Goal: Information Seeking & Learning: Learn about a topic

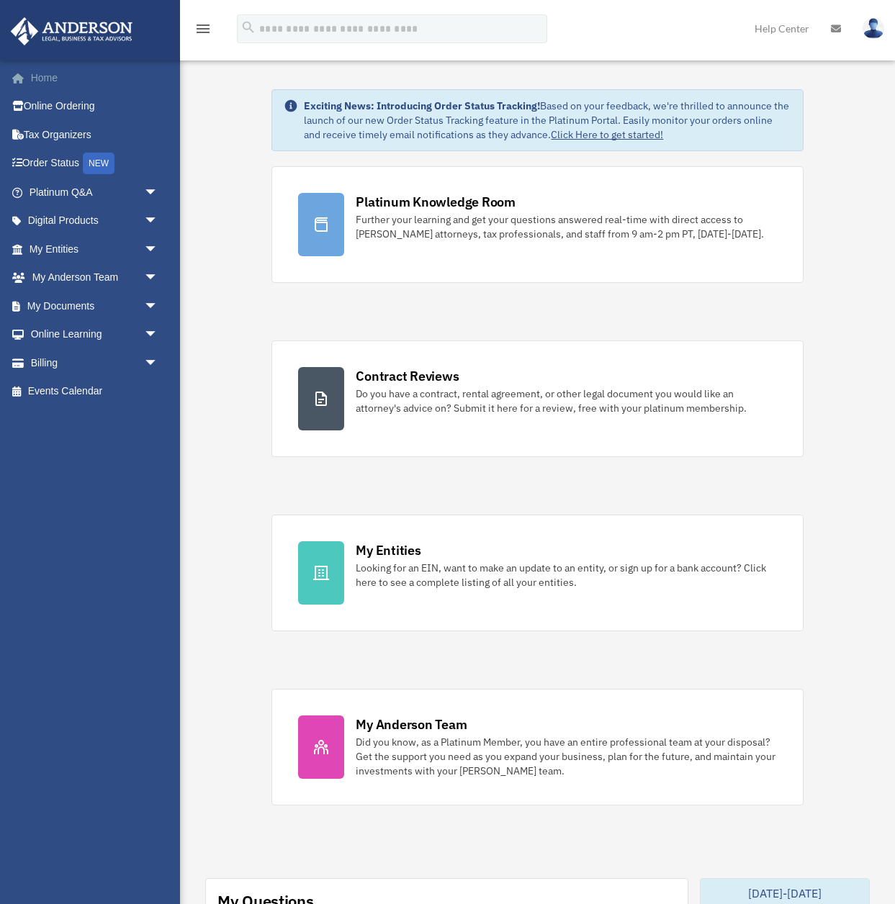
click at [42, 81] on link "Home" at bounding box center [95, 77] width 170 height 29
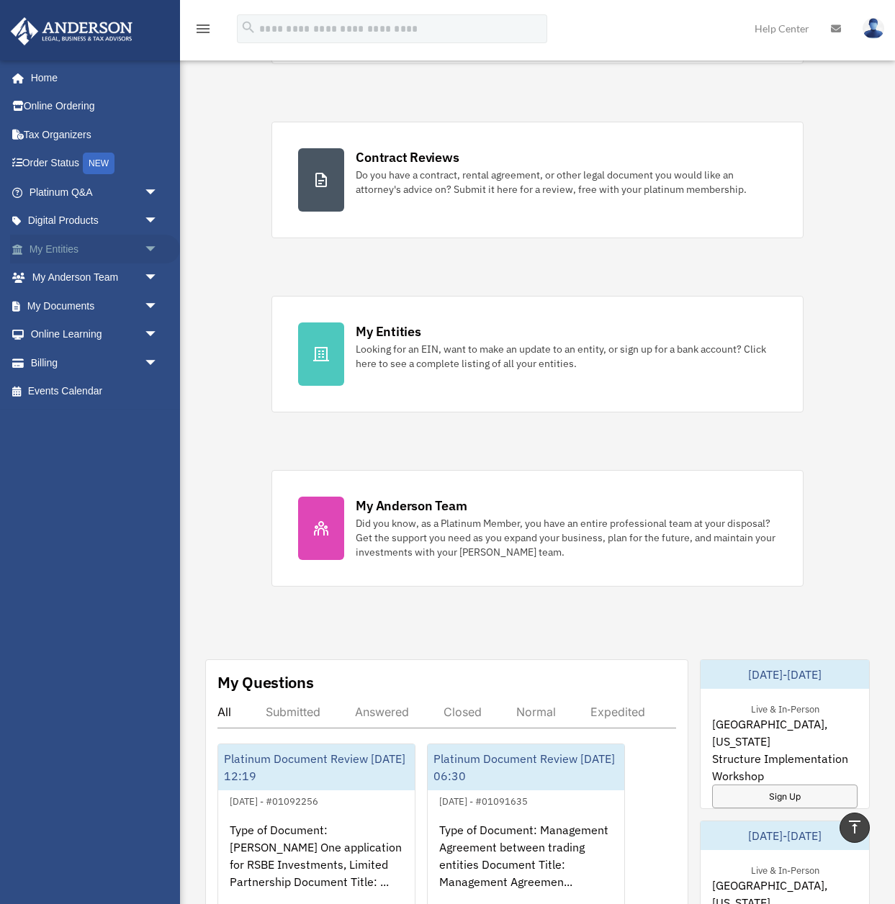
scroll to position [218, 0]
click at [52, 193] on link "Platinum Q&A arrow_drop_down" at bounding box center [95, 192] width 170 height 29
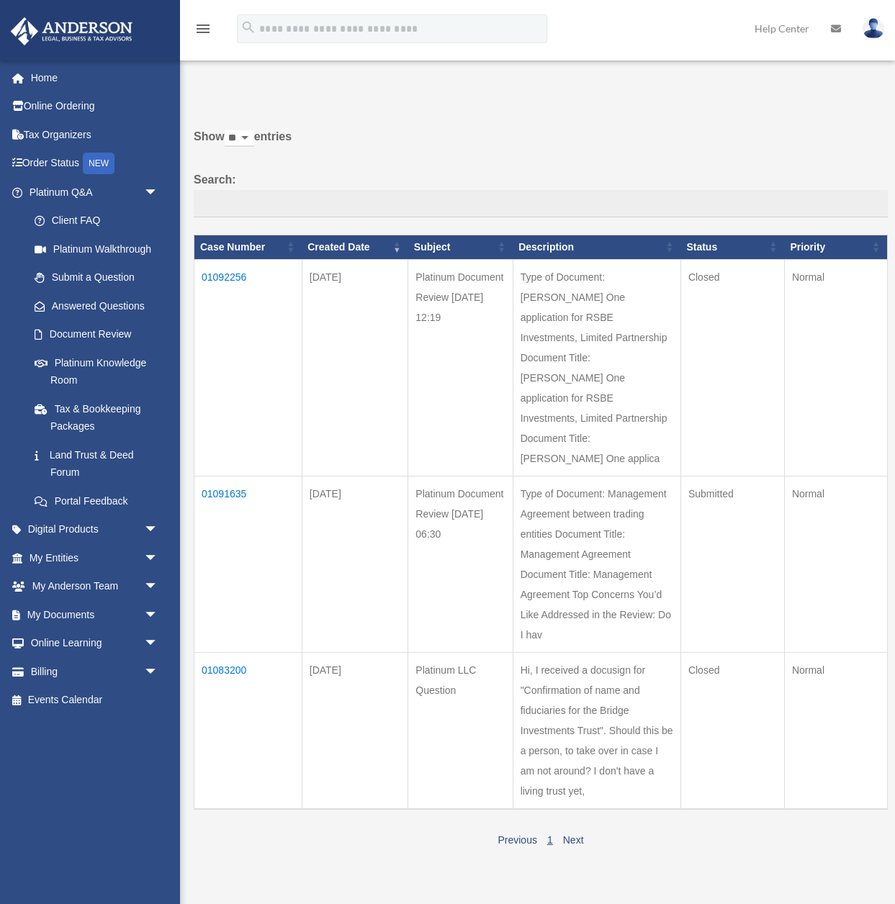
click at [229, 278] on td "01092256" at bounding box center [248, 367] width 108 height 217
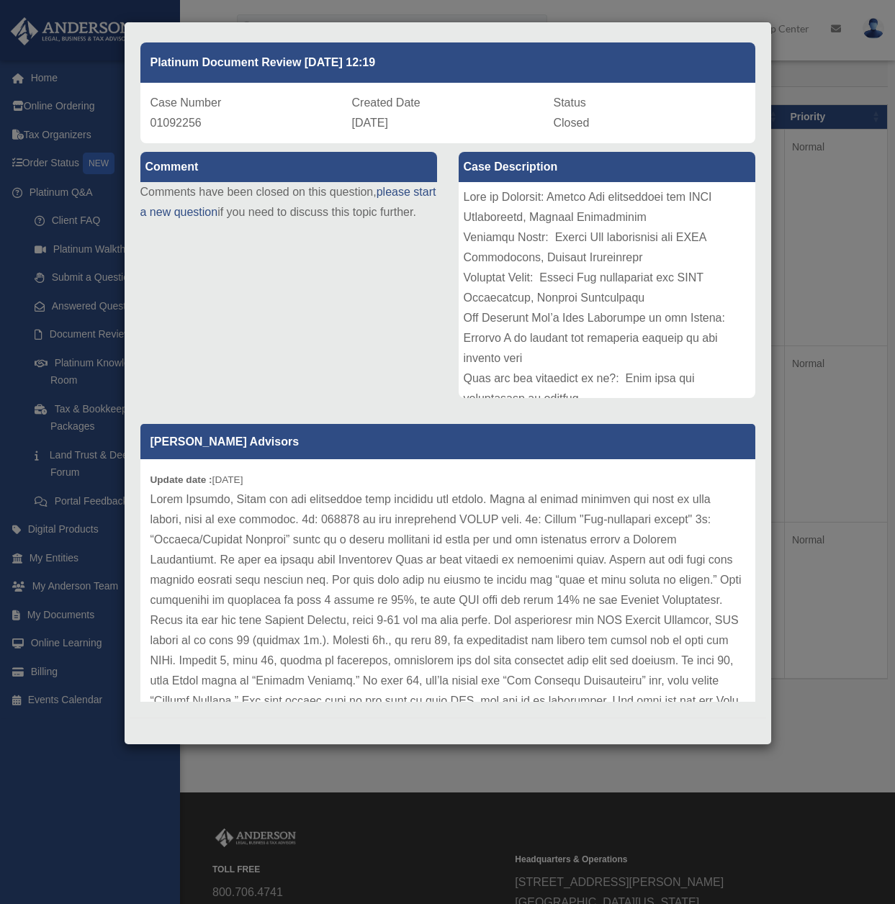
scroll to position [60, 0]
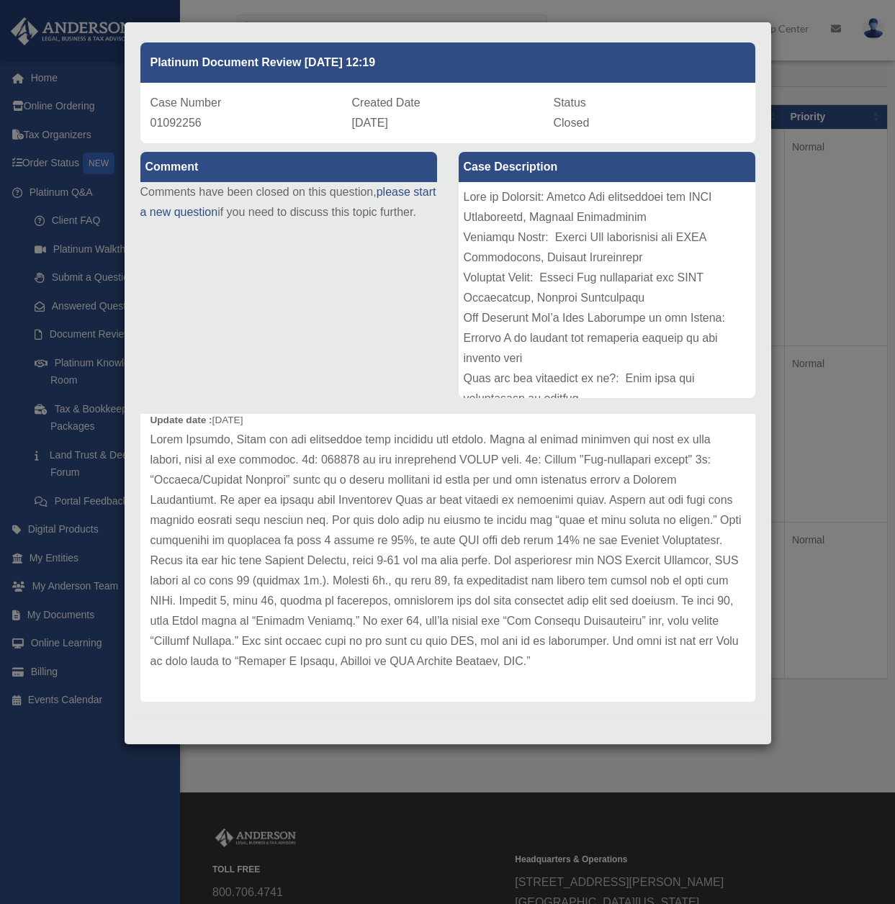
drag, startPoint x: 758, startPoint y: 746, endPoint x: 701, endPoint y: 731, distance: 59.0
click at [757, 746] on div "Case Detail × Platinum Document Review 08/28/2025 12:19 Case Number 01092256 Cr…" at bounding box center [447, 452] width 895 height 904
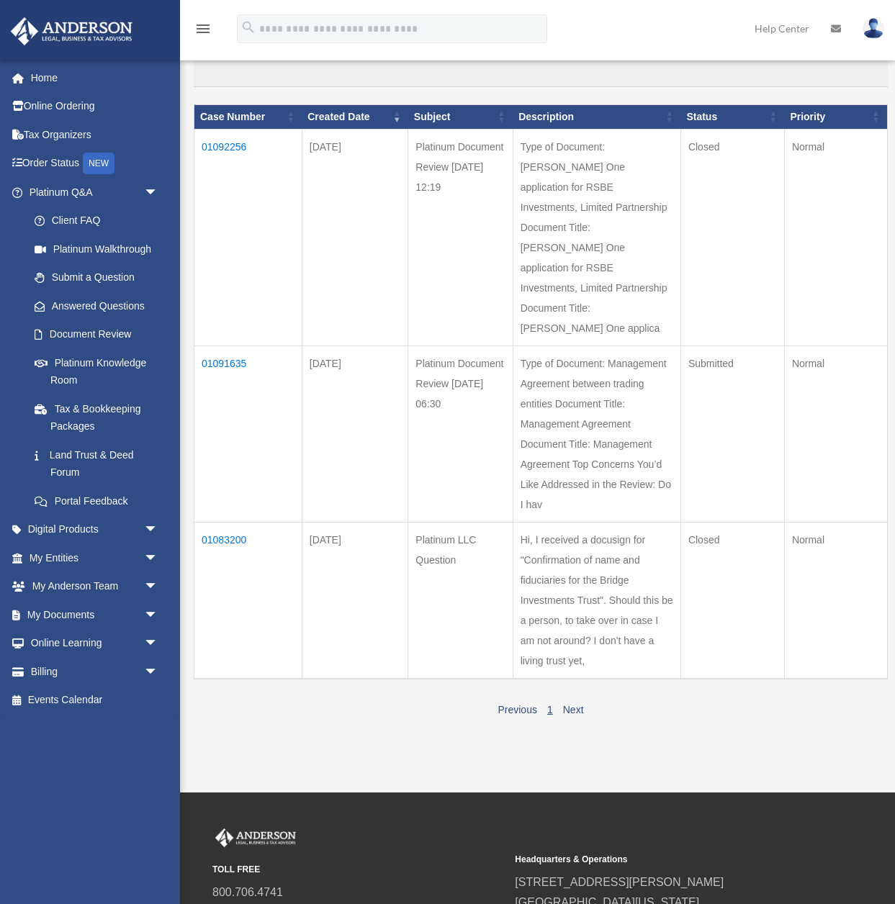
click at [219, 537] on td "01083200" at bounding box center [248, 600] width 108 height 157
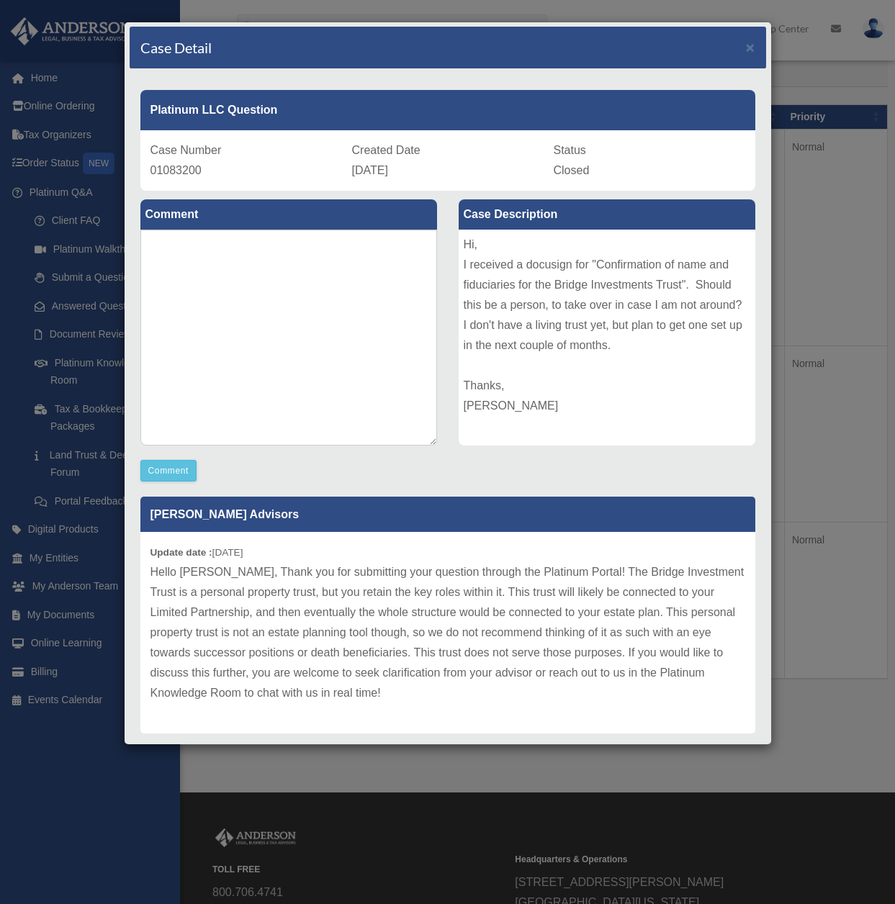
scroll to position [0, 0]
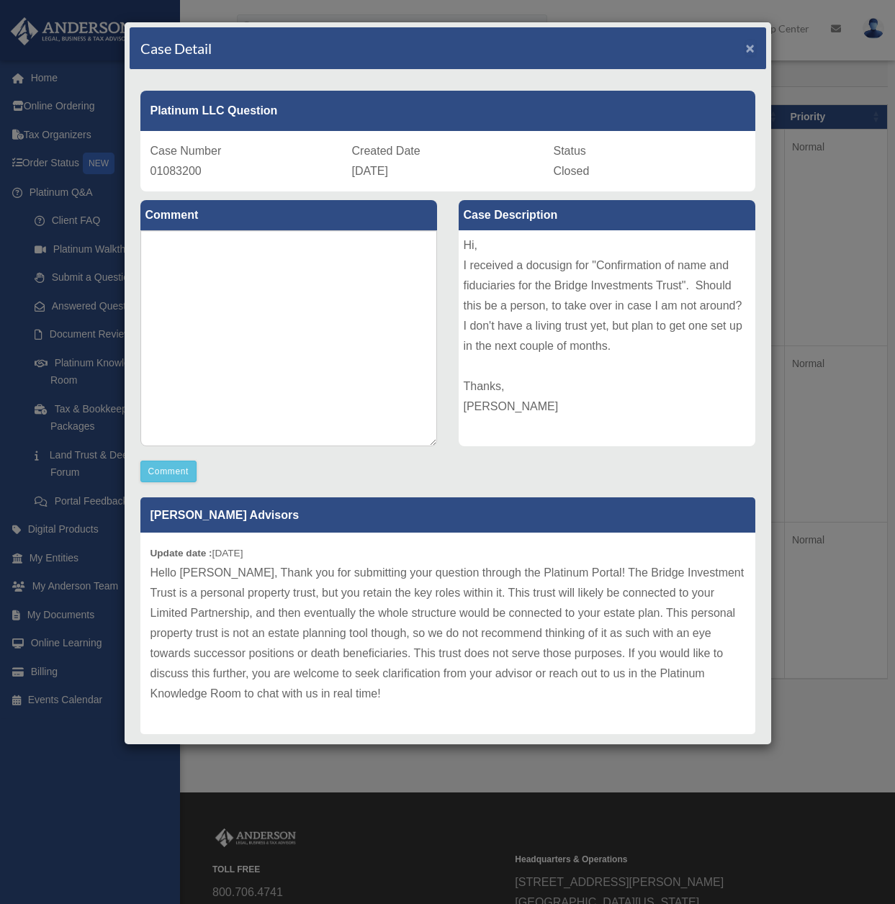
click at [749, 48] on span "×" at bounding box center [750, 48] width 9 height 17
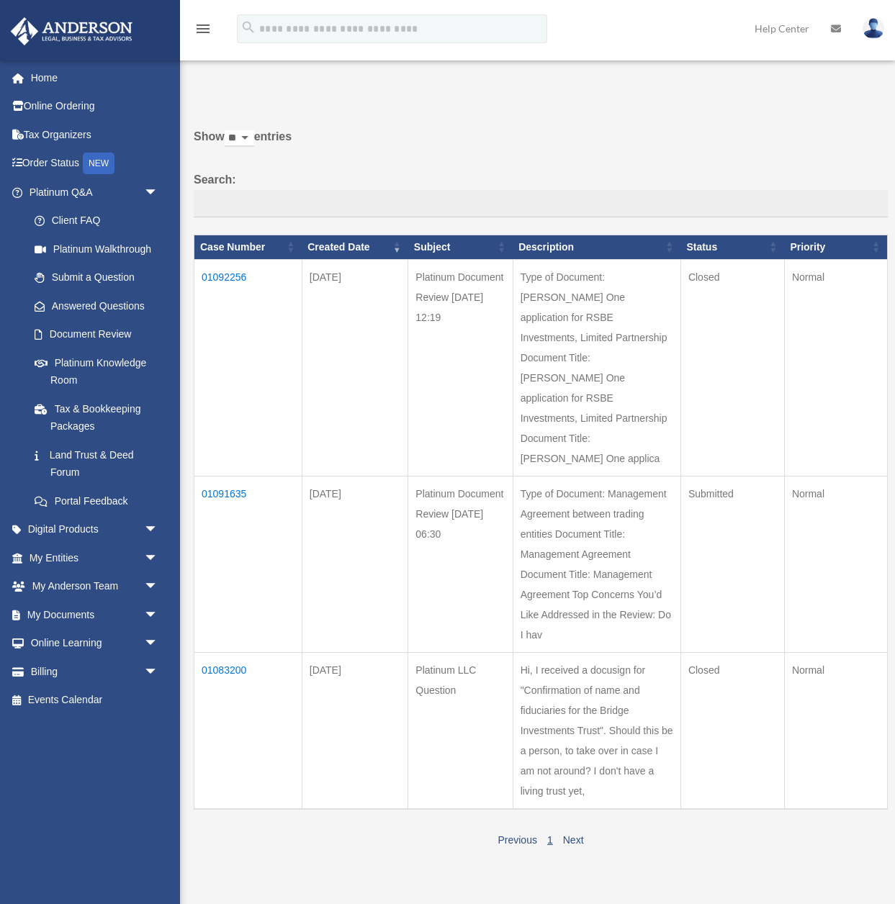
scroll to position [1, 0]
drag, startPoint x: 93, startPoint y: 330, endPoint x: 107, endPoint y: 330, distance: 14.4
click at [93, 330] on link "Document Review" at bounding box center [100, 334] width 160 height 29
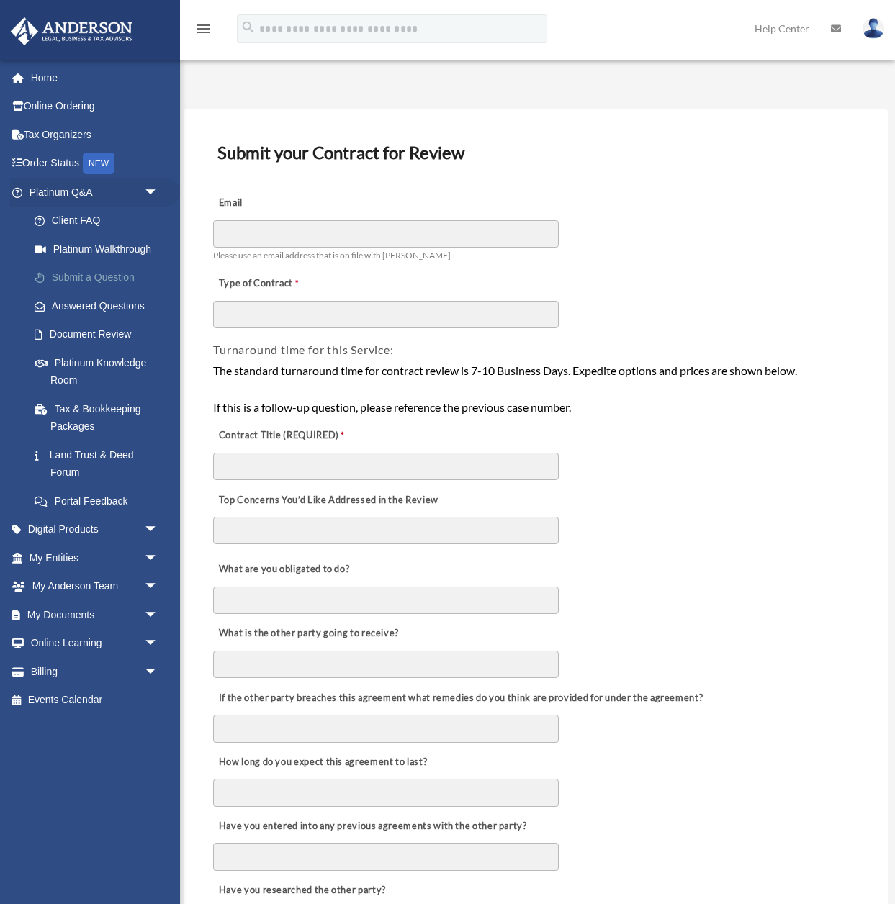
click at [75, 283] on link "Submit a Question" at bounding box center [100, 277] width 160 height 29
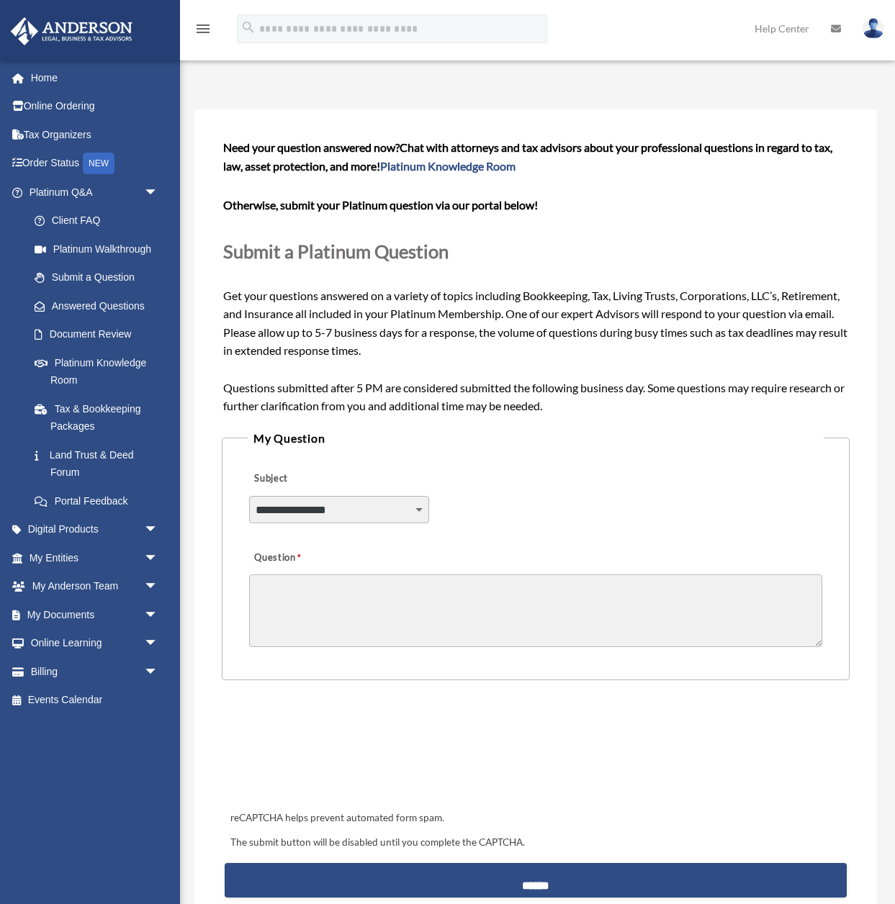
click at [471, 310] on span "Need your question answered now? Chat with attorneys and tax advisors about you…" at bounding box center [535, 276] width 625 height 272
click at [59, 561] on link "My Entities arrow_drop_down" at bounding box center [95, 557] width 170 height 29
click at [64, 563] on link "My Entities arrow_drop_down" at bounding box center [95, 557] width 170 height 29
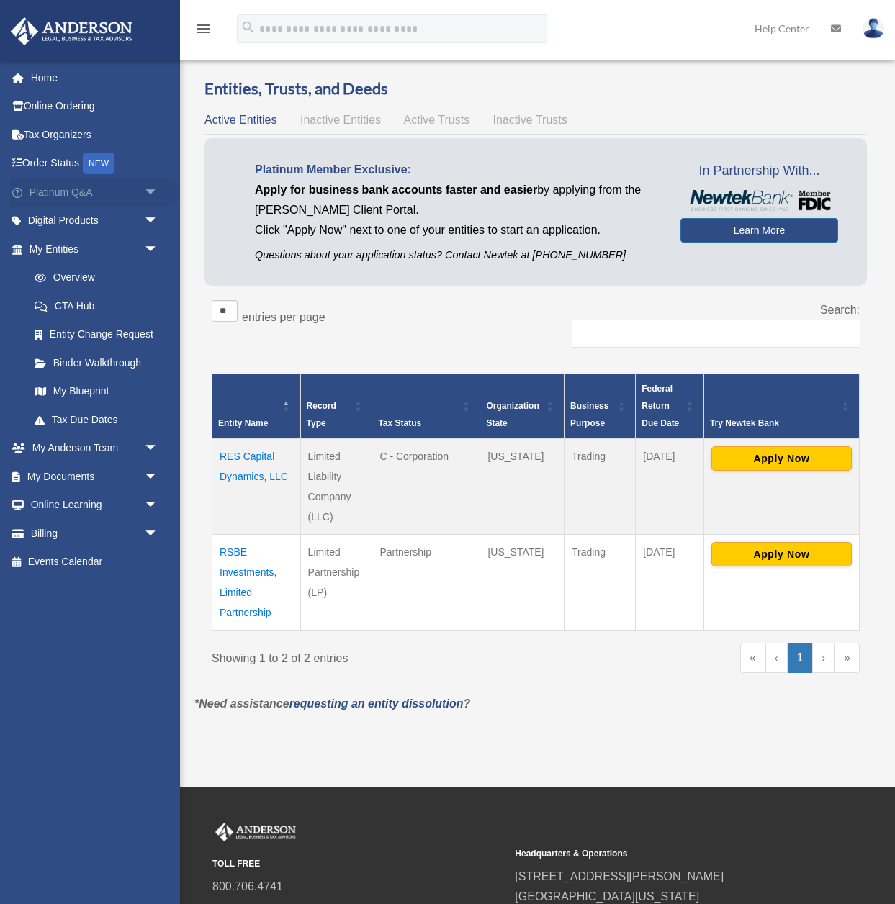
click at [151, 194] on span "arrow_drop_down" at bounding box center [158, 193] width 29 height 30
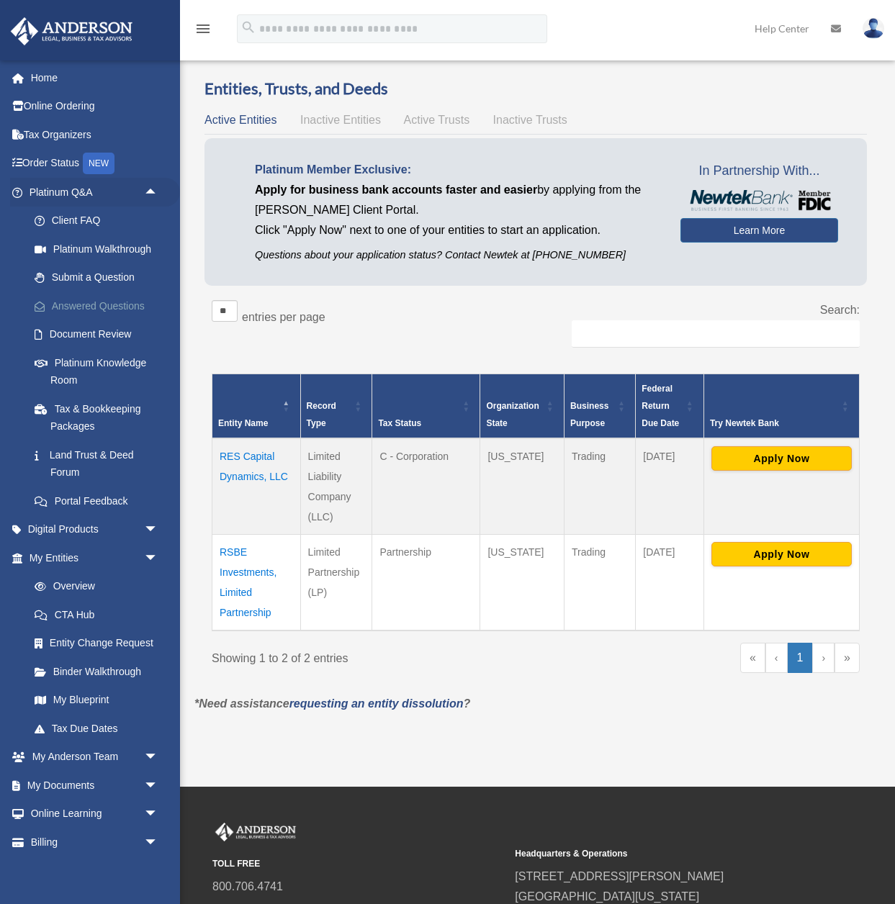
click at [119, 312] on link "Answered Questions" at bounding box center [100, 305] width 160 height 29
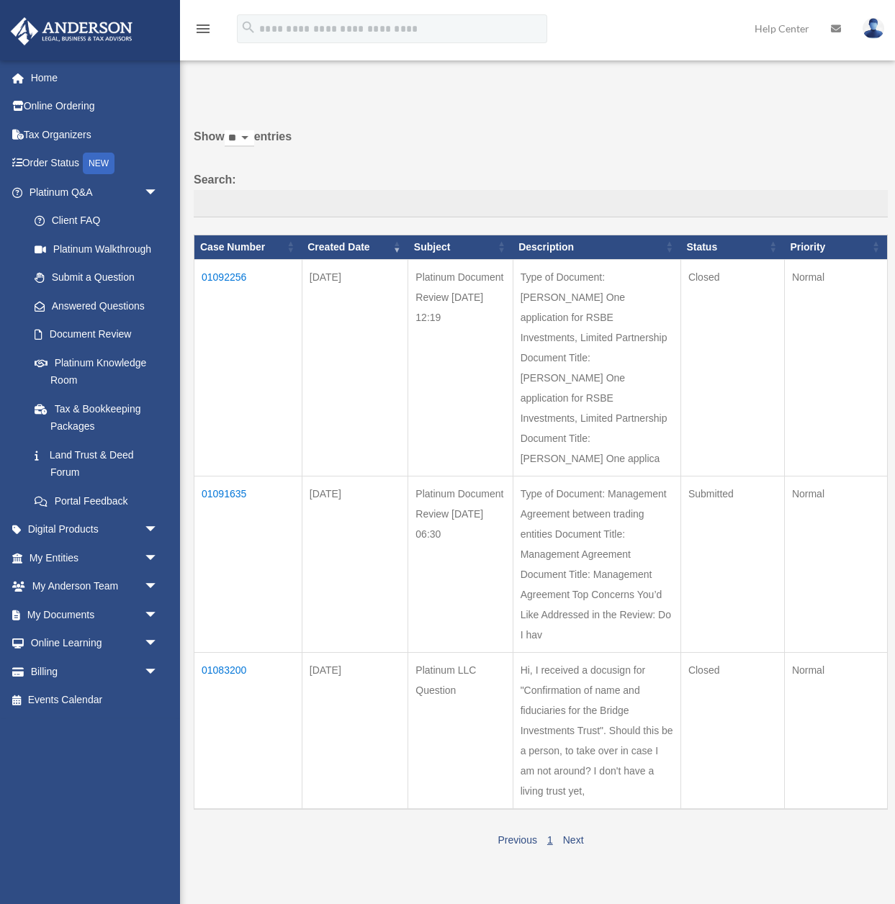
click at [226, 277] on td "01092256" at bounding box center [248, 367] width 108 height 217
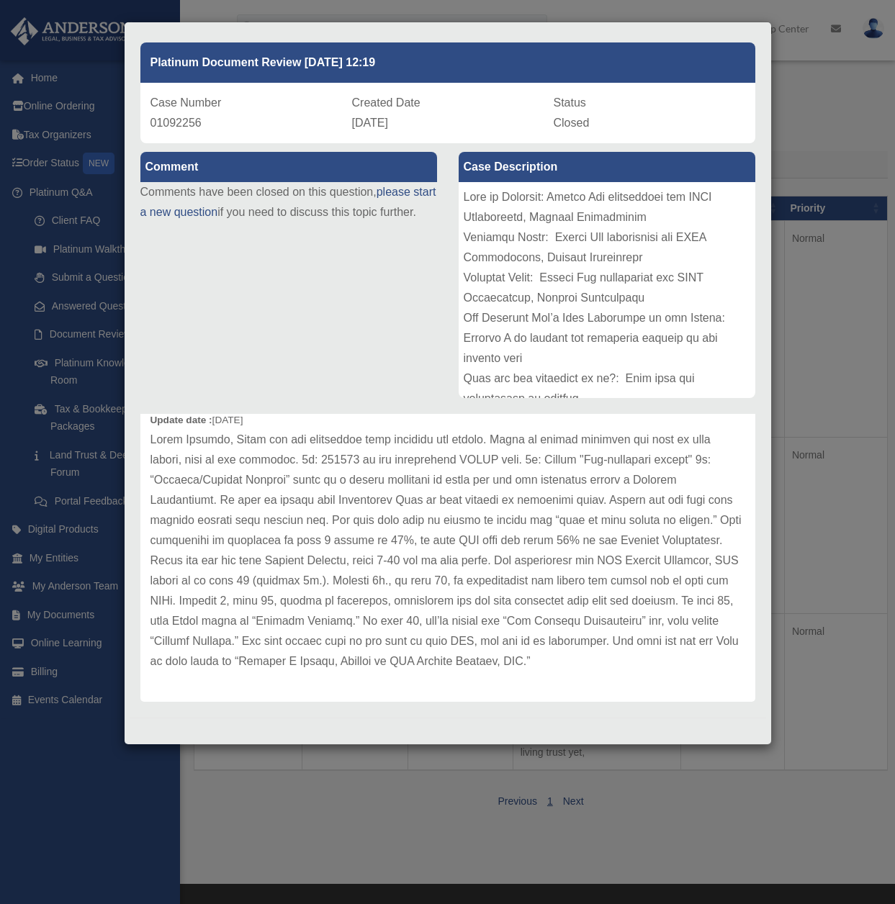
scroll to position [37, 0]
